Goal: Entertainment & Leisure: Consume media (video, audio)

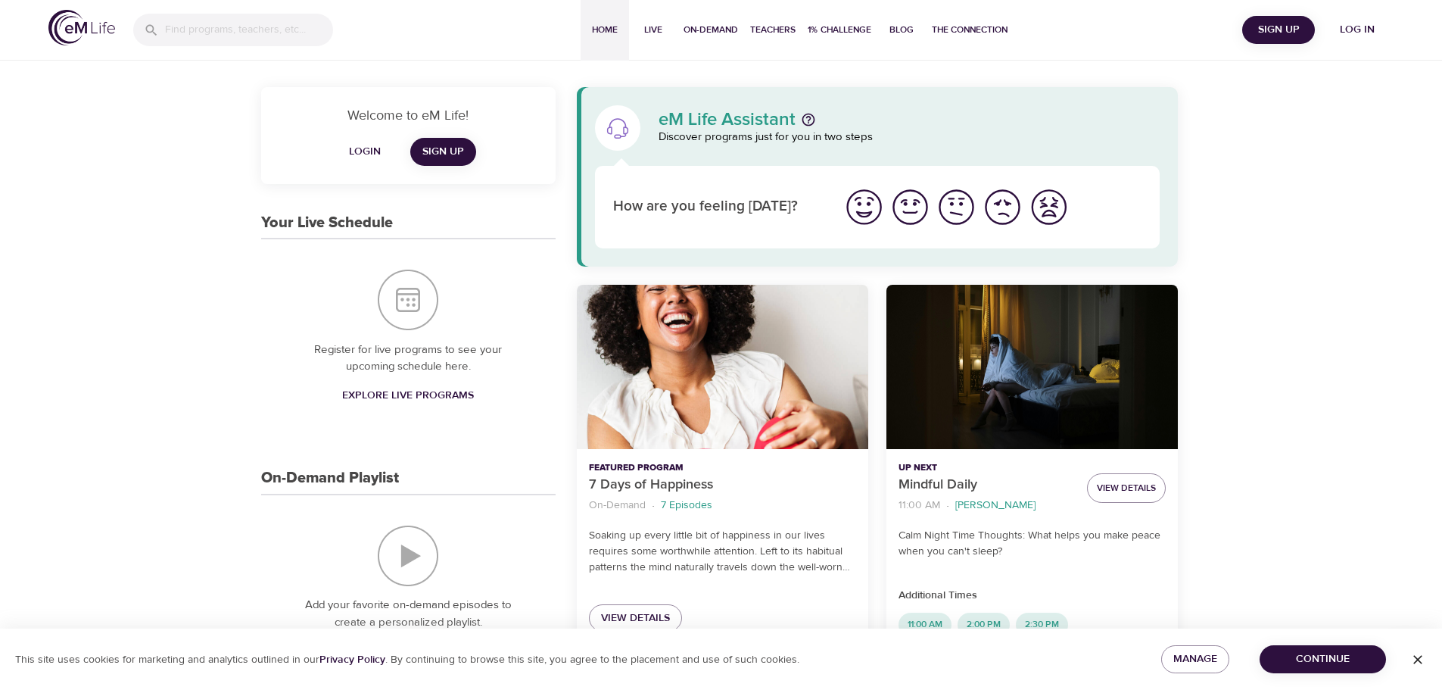
click at [1366, 26] on span "Log in" at bounding box center [1357, 29] width 61 height 19
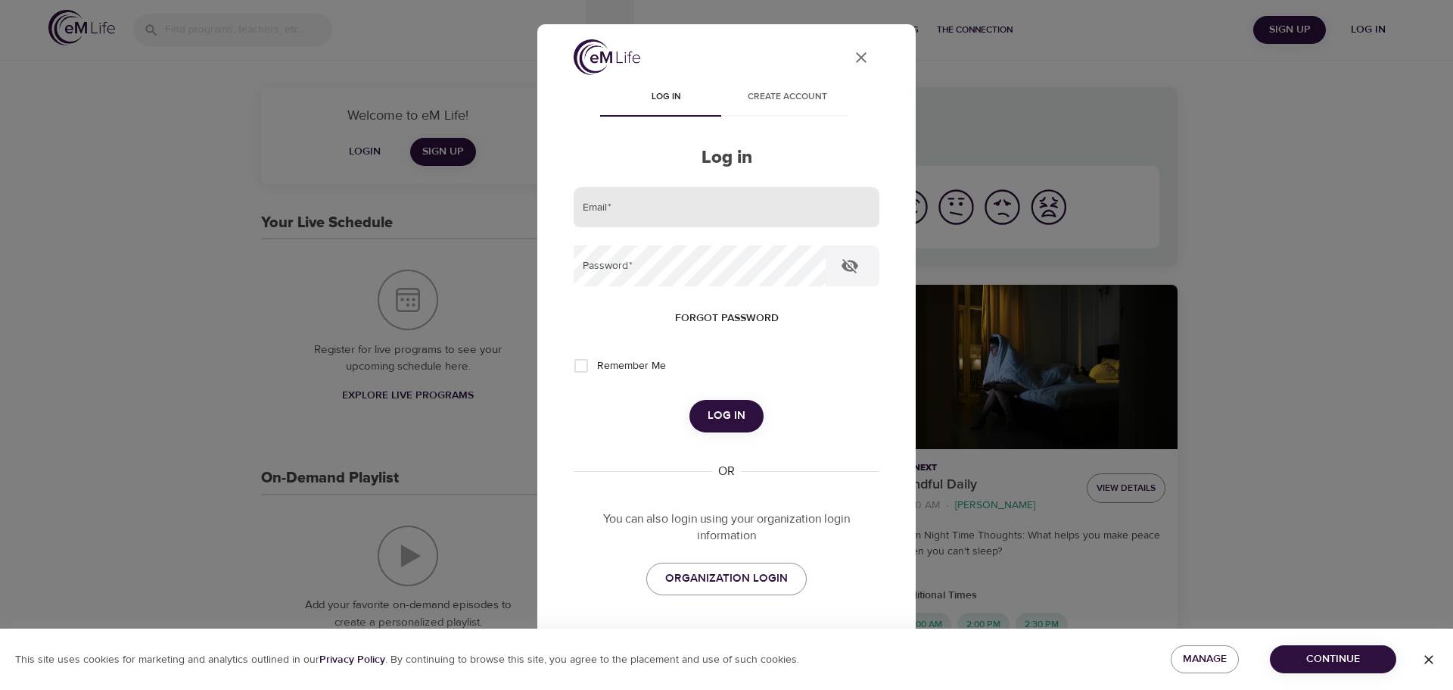
click at [727, 213] on input "email" at bounding box center [727, 207] width 306 height 41
type input "[PERSON_NAME][EMAIL_ADDRESS][DOMAIN_NAME]"
click at [690, 400] on button "Log in" at bounding box center [727, 416] width 74 height 32
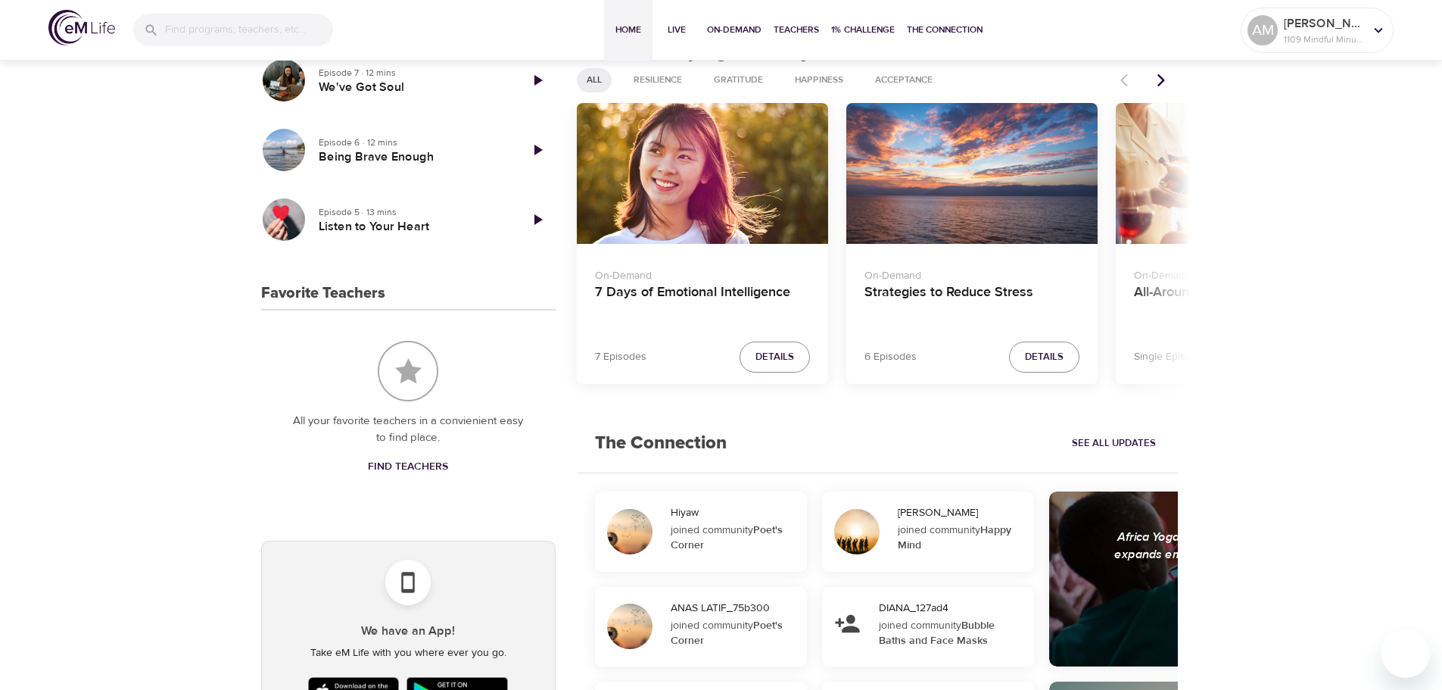
scroll to position [454, 0]
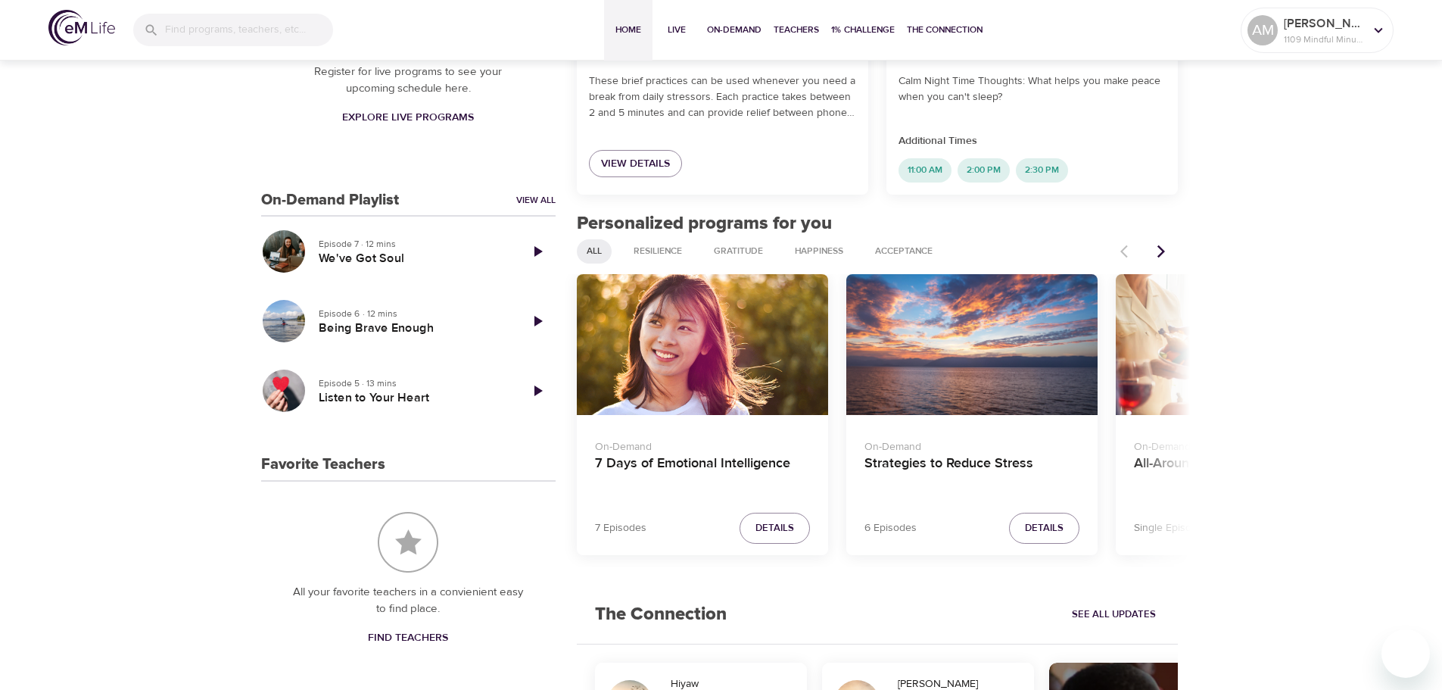
click at [1163, 251] on icon "Next items" at bounding box center [1161, 250] width 8 height 13
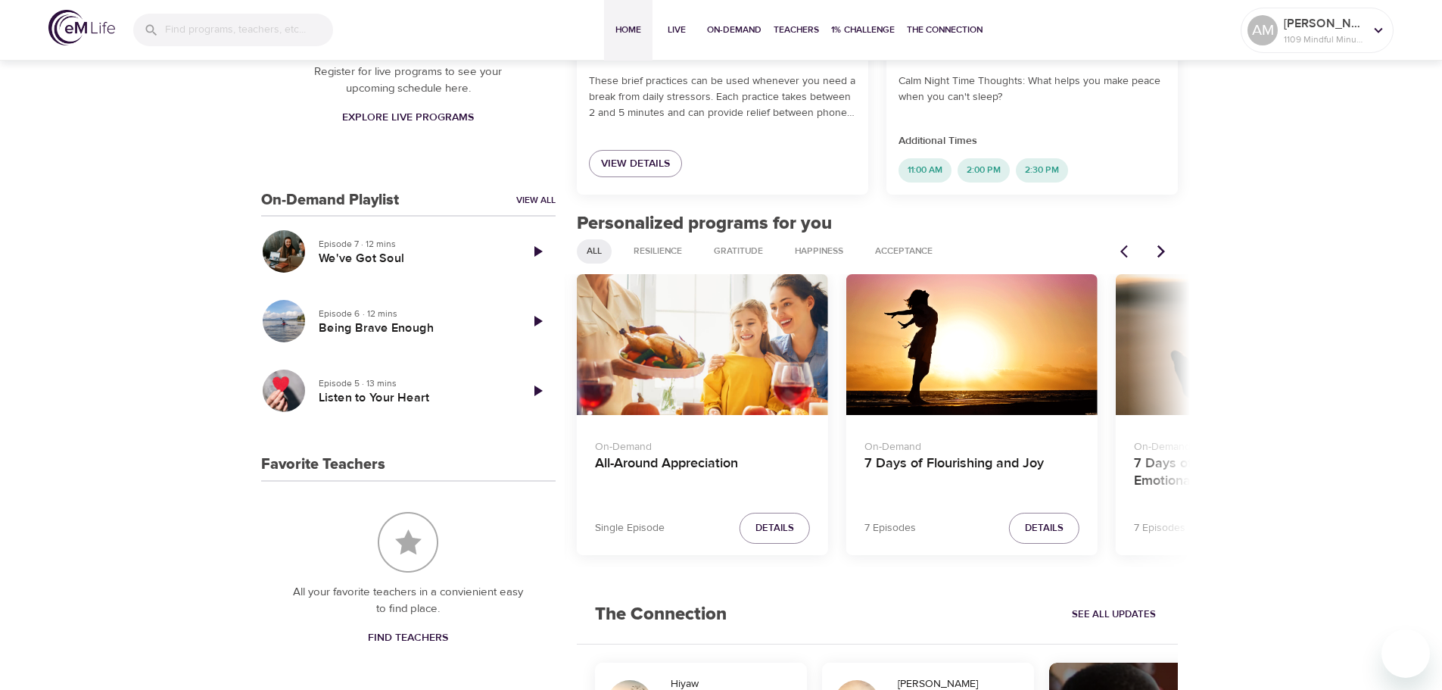
click at [1163, 251] on icon "Next items" at bounding box center [1161, 250] width 8 height 13
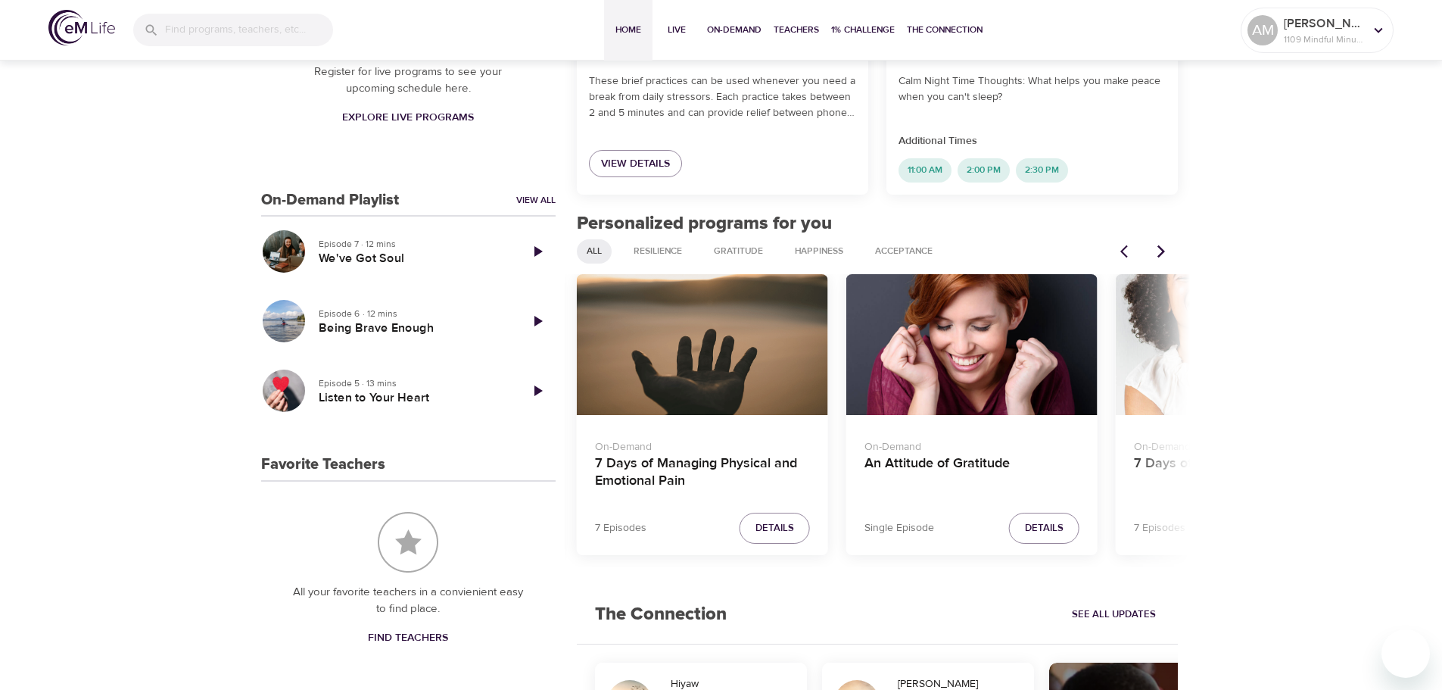
click at [1163, 251] on icon "Next items" at bounding box center [1161, 250] width 8 height 13
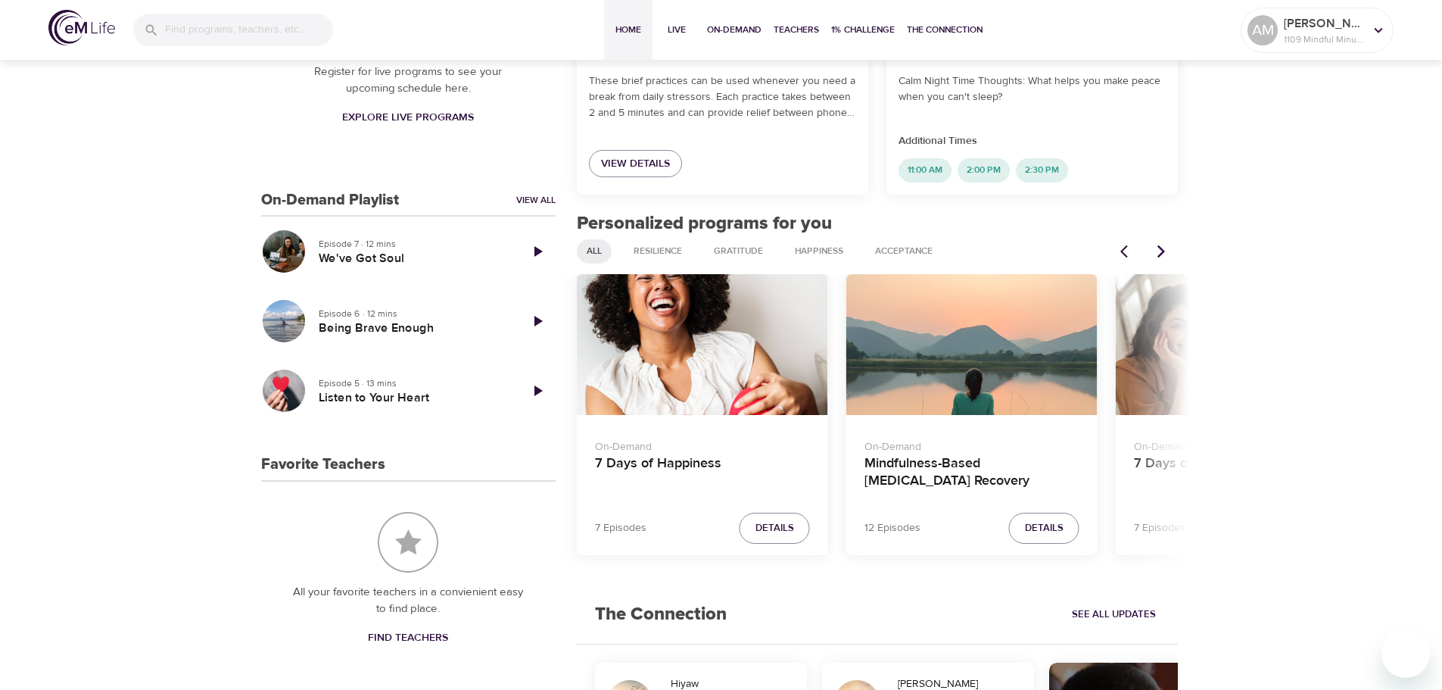
click at [1163, 251] on icon "Next items" at bounding box center [1161, 250] width 8 height 13
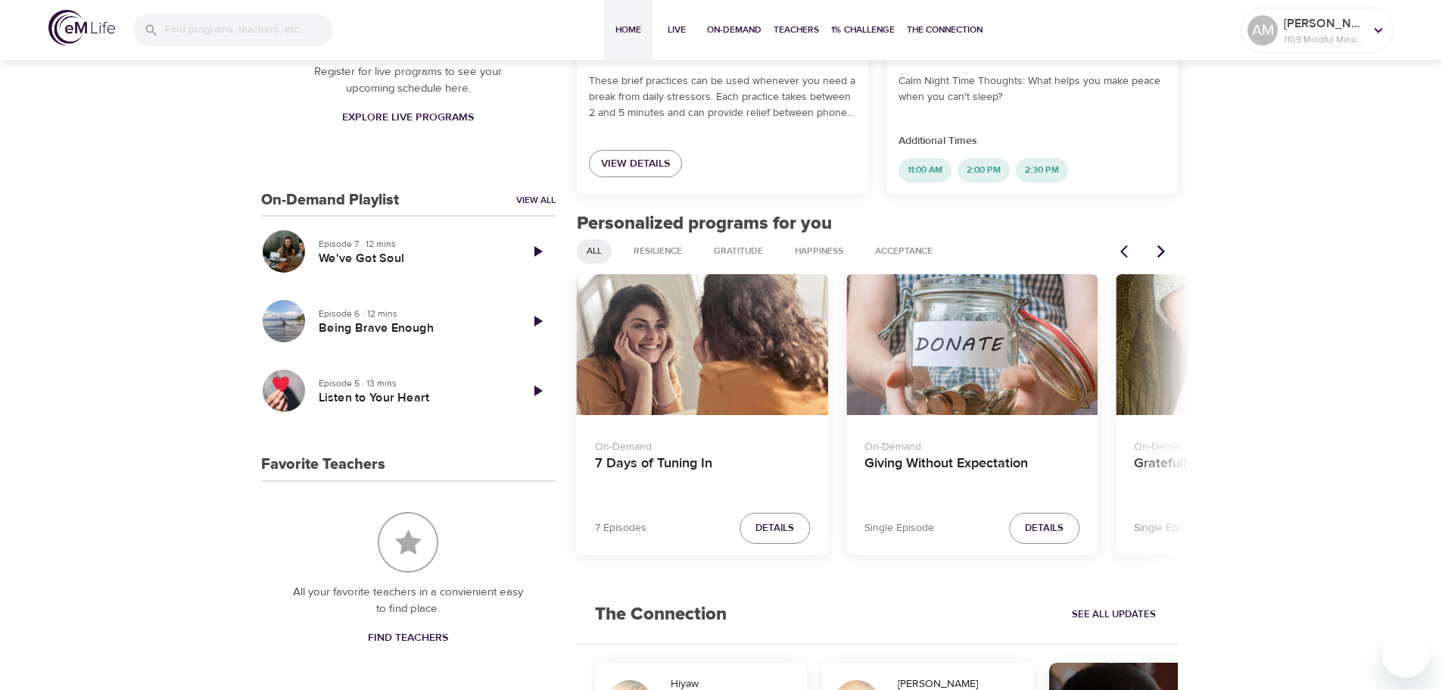
click at [1163, 251] on icon "Next items" at bounding box center [1161, 250] width 8 height 13
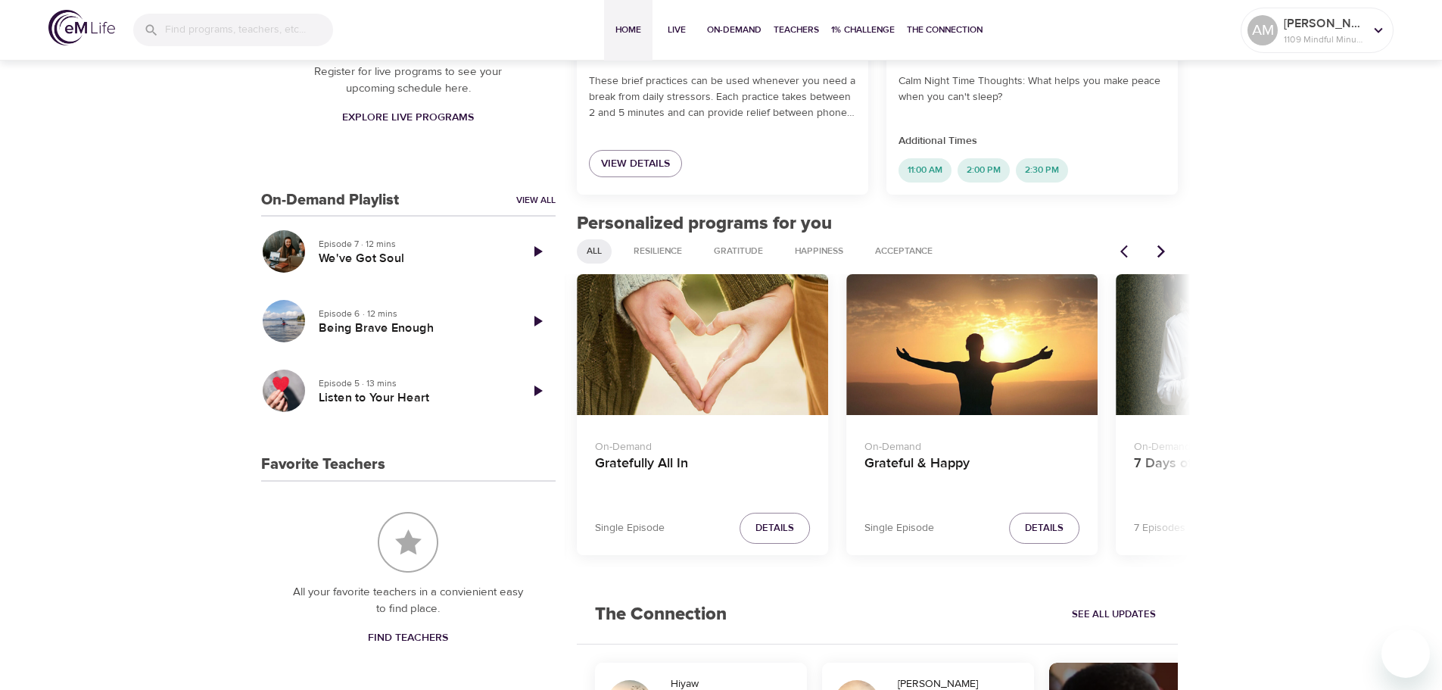
click at [1163, 251] on icon "Next items" at bounding box center [1161, 250] width 8 height 13
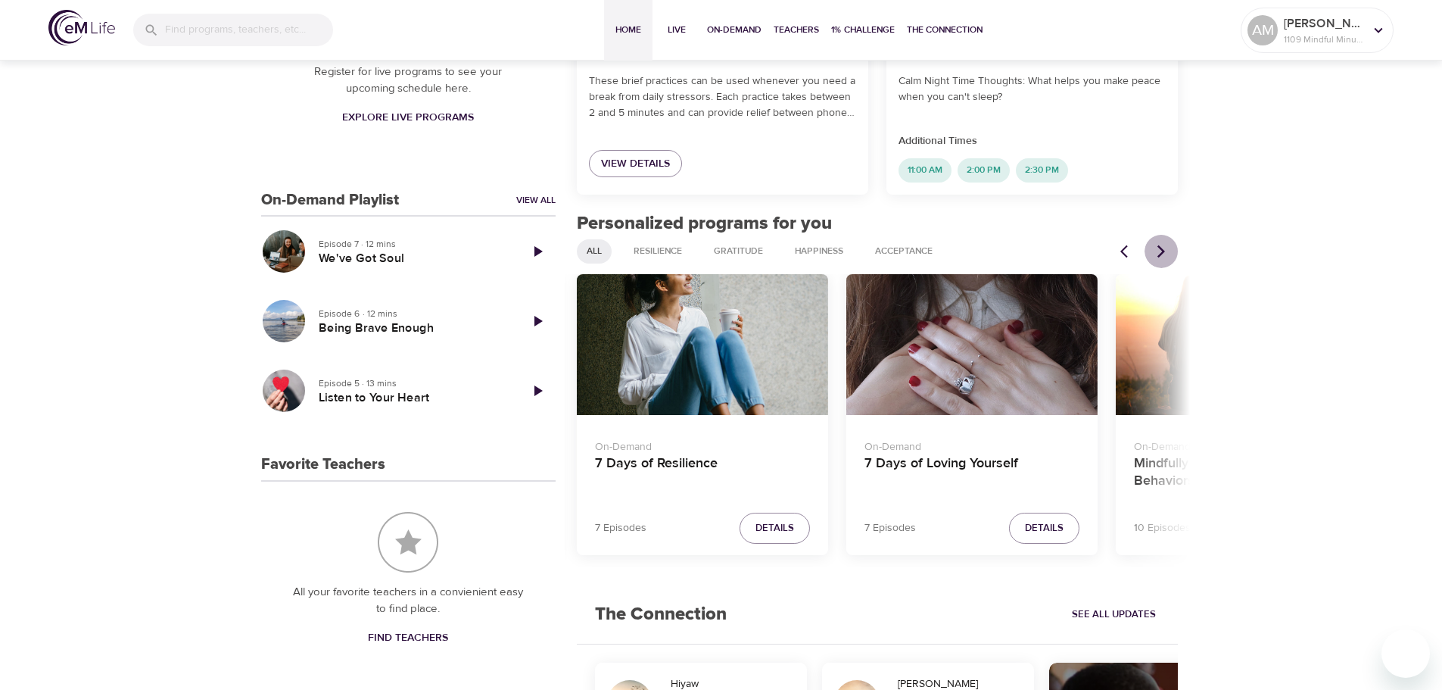
click at [1163, 251] on icon "Next items" at bounding box center [1161, 250] width 8 height 13
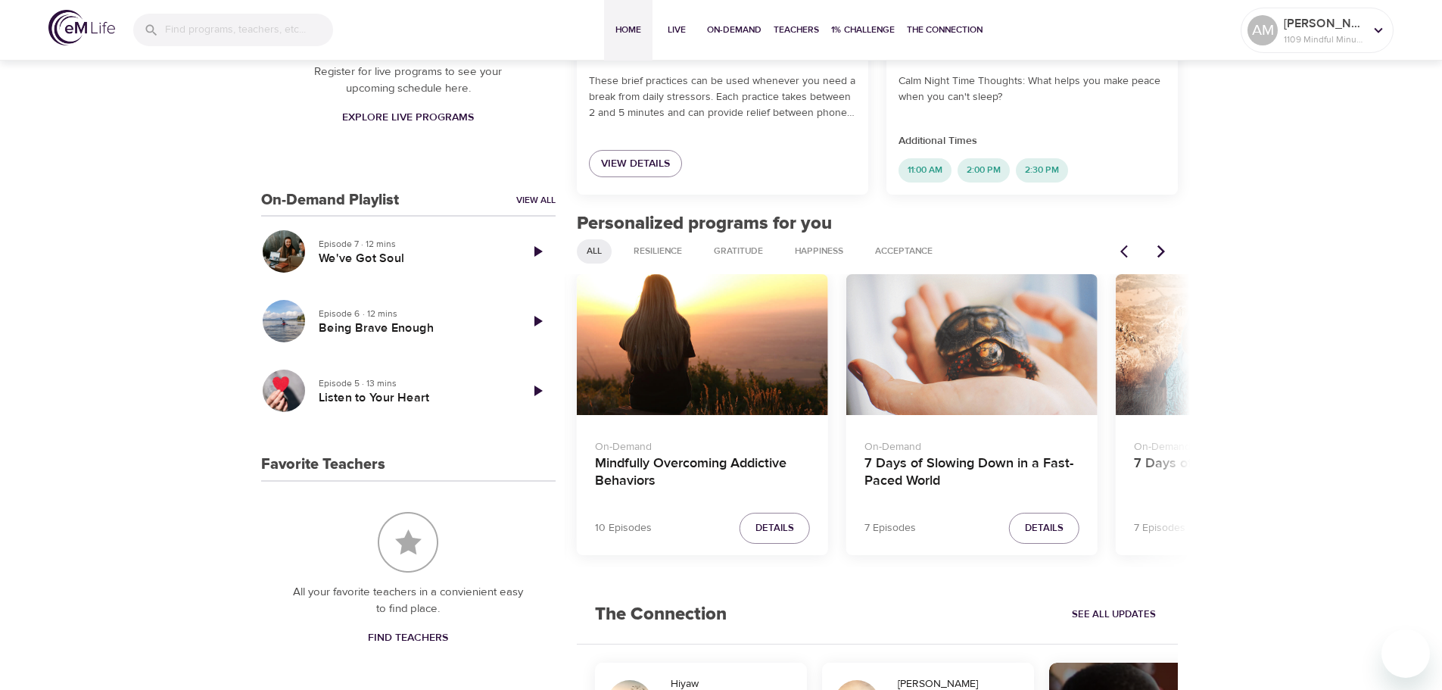
click at [1163, 251] on icon "Next items" at bounding box center [1161, 250] width 8 height 13
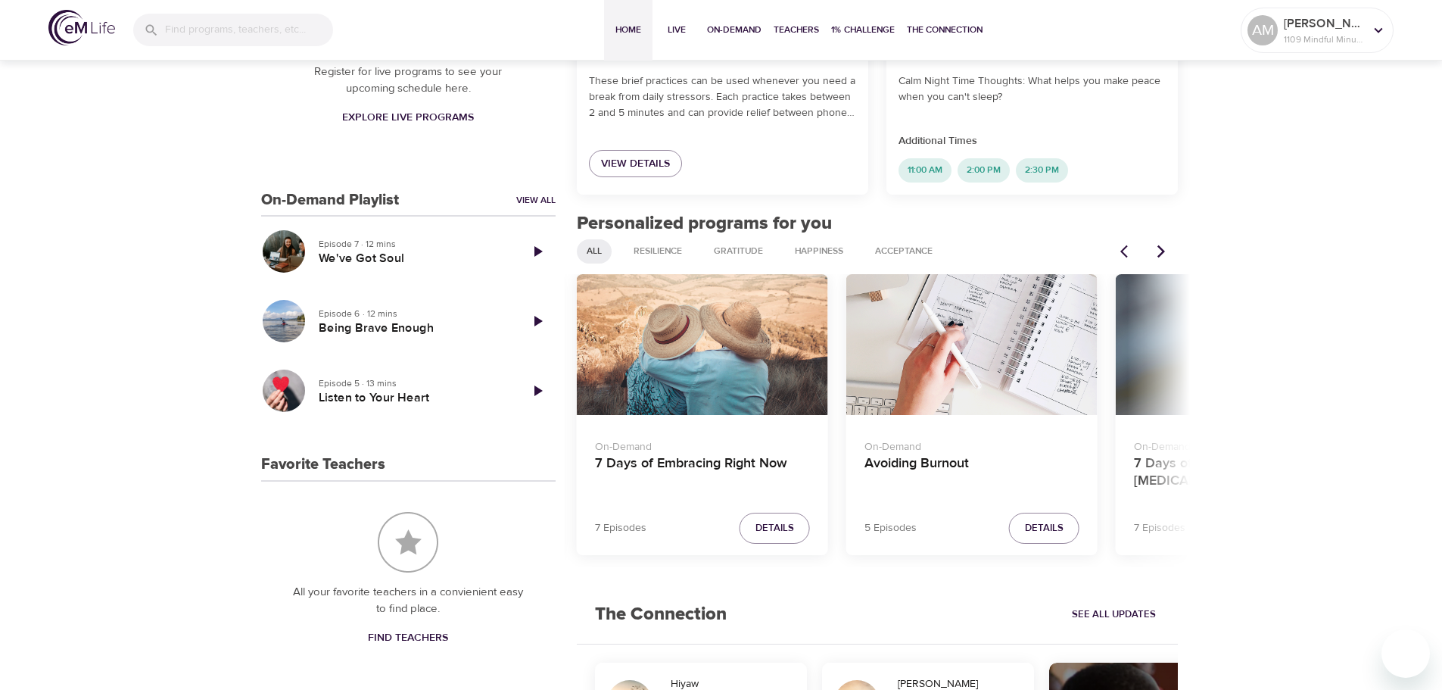
click at [1163, 251] on icon "Next items" at bounding box center [1161, 250] width 8 height 13
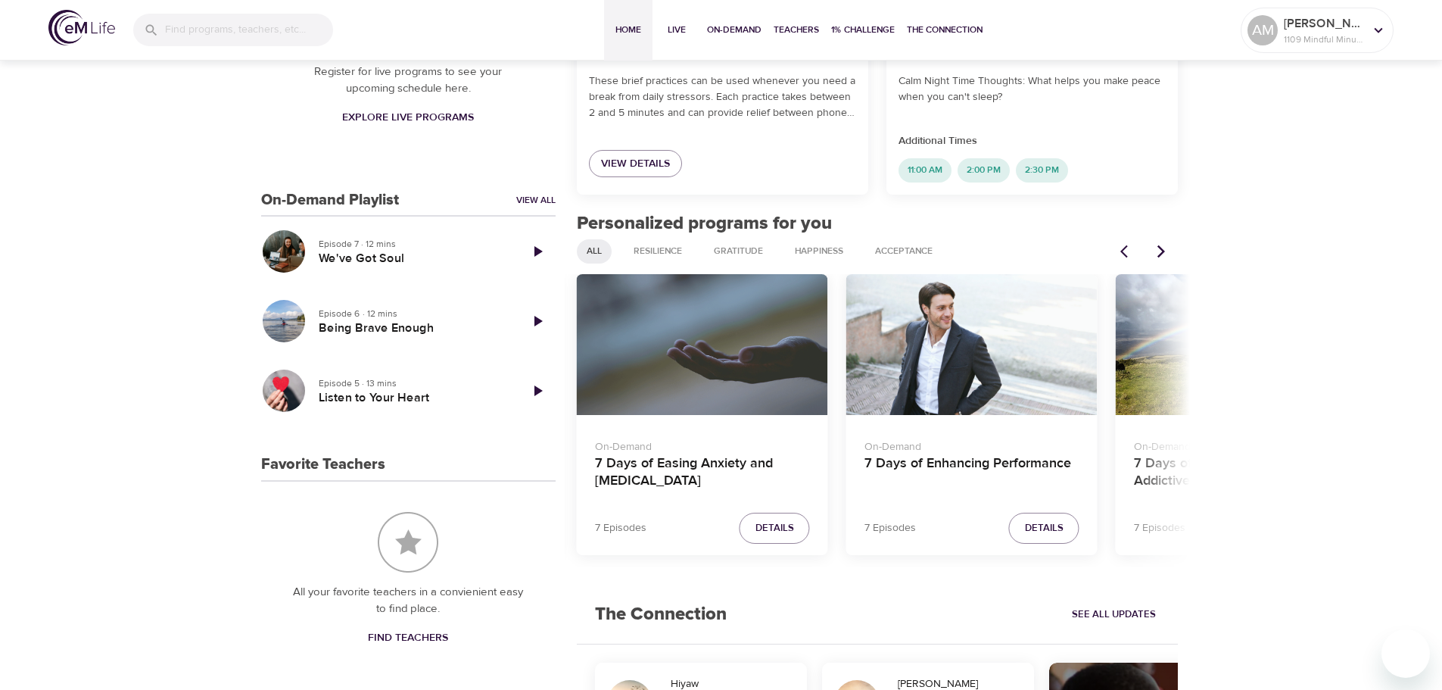
click at [1003, 344] on div "7 Days of Enhancing Performance" at bounding box center [971, 345] width 251 height 142
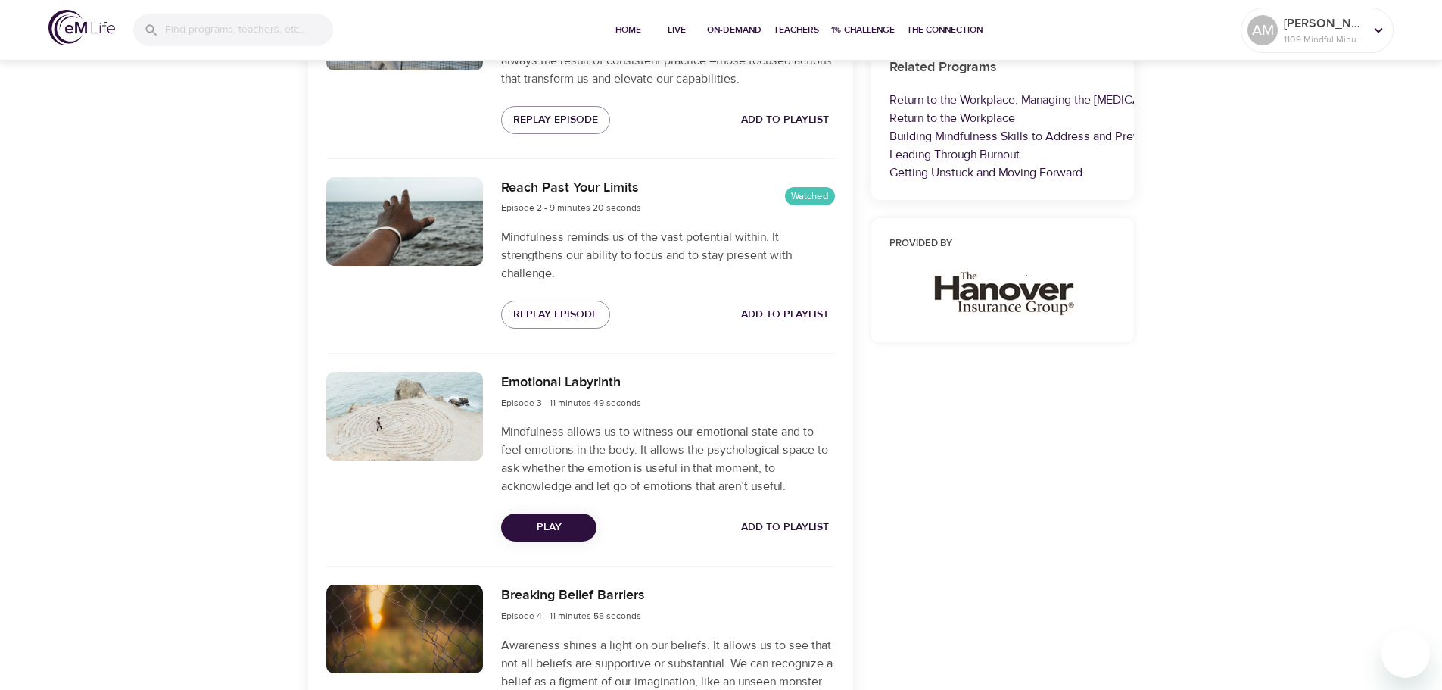
scroll to position [681, 0]
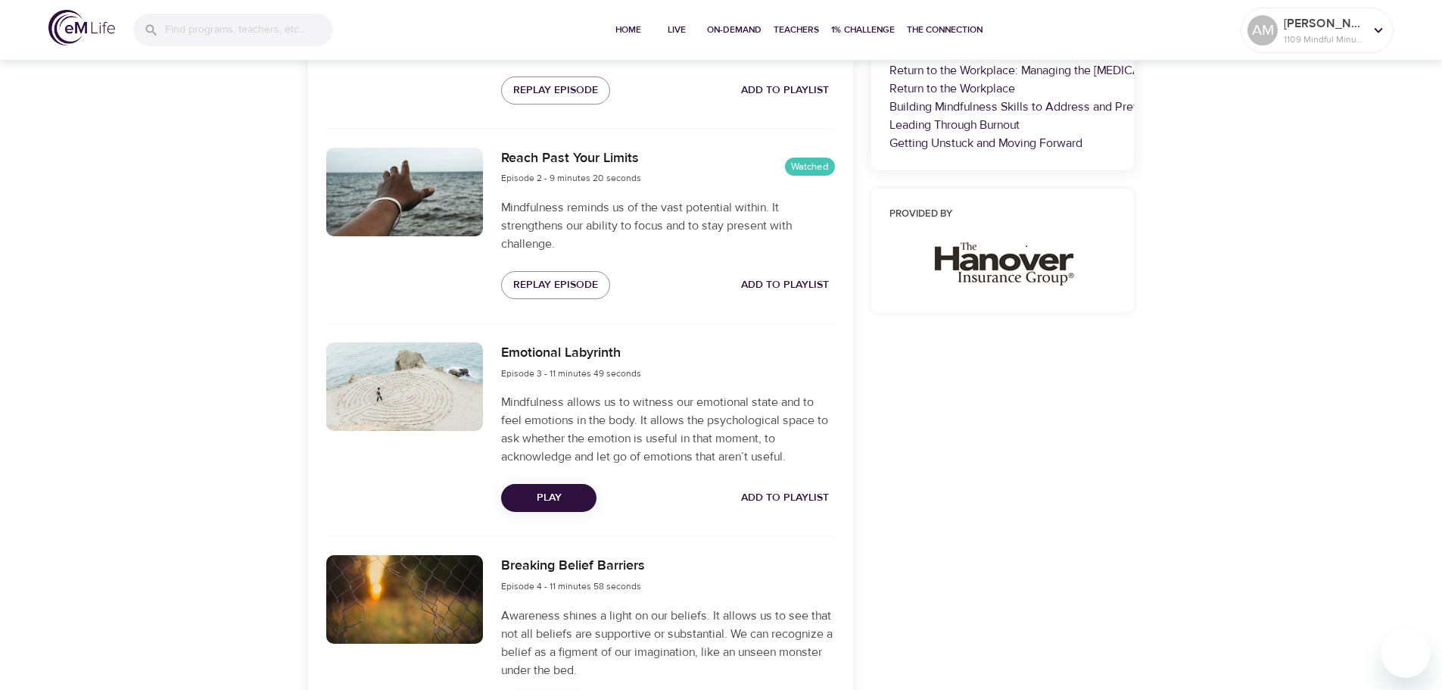
click at [543, 501] on span "Play" at bounding box center [548, 497] width 71 height 19
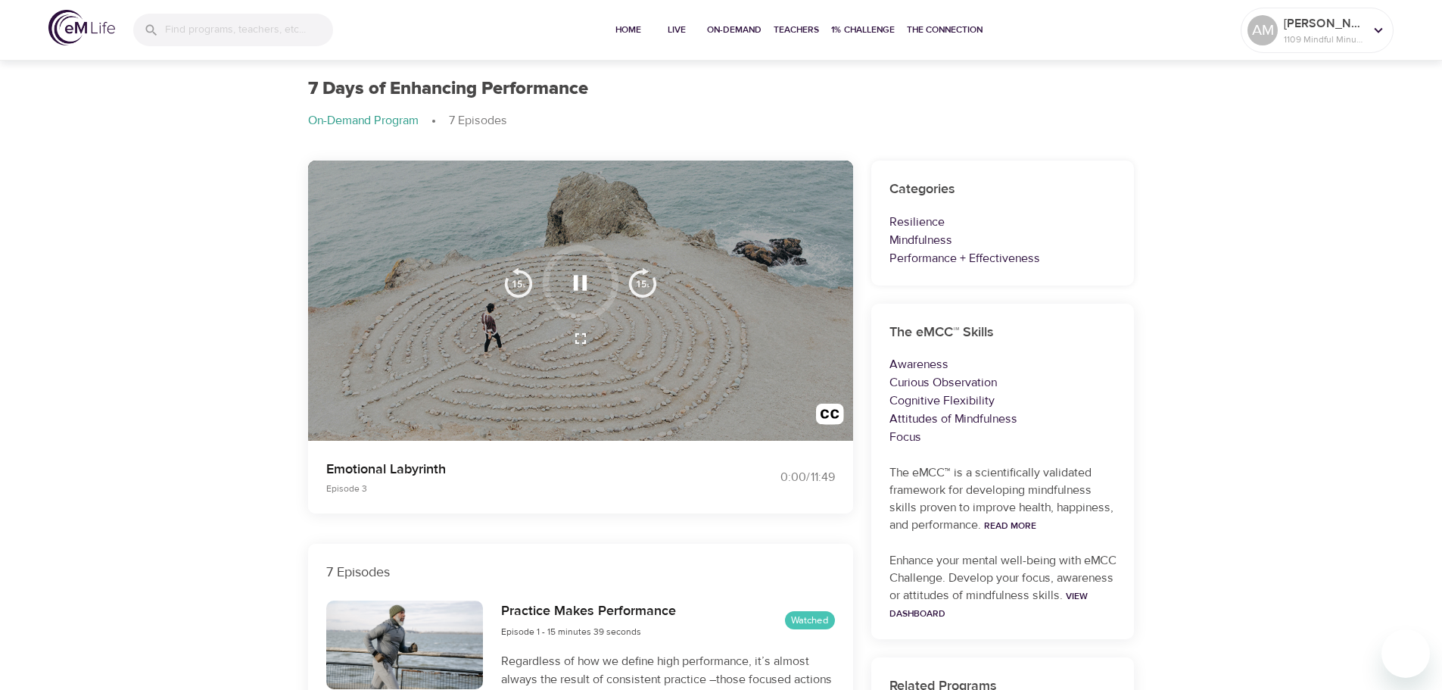
scroll to position [0, 0]
